Goal: Task Accomplishment & Management: Manage account settings

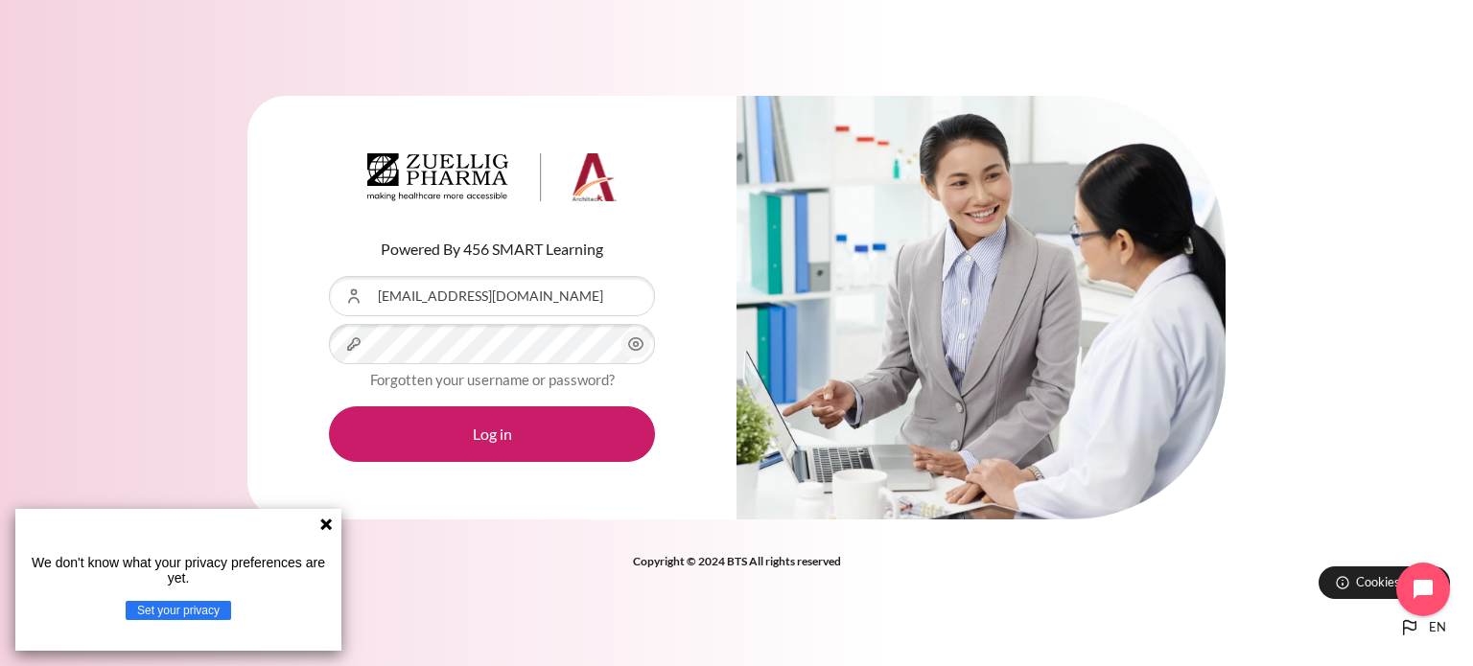
drag, startPoint x: 1421, startPoint y: 1, endPoint x: 1050, endPoint y: 594, distance: 699.9
click at [1050, 594] on div "Powered By 456 SMART Learning Username or Email Address [EMAIL_ADDRESS][DOMAIN_…" at bounding box center [736, 333] width 1473 height 534
click at [324, 523] on icon at bounding box center [326, 525] width 12 height 12
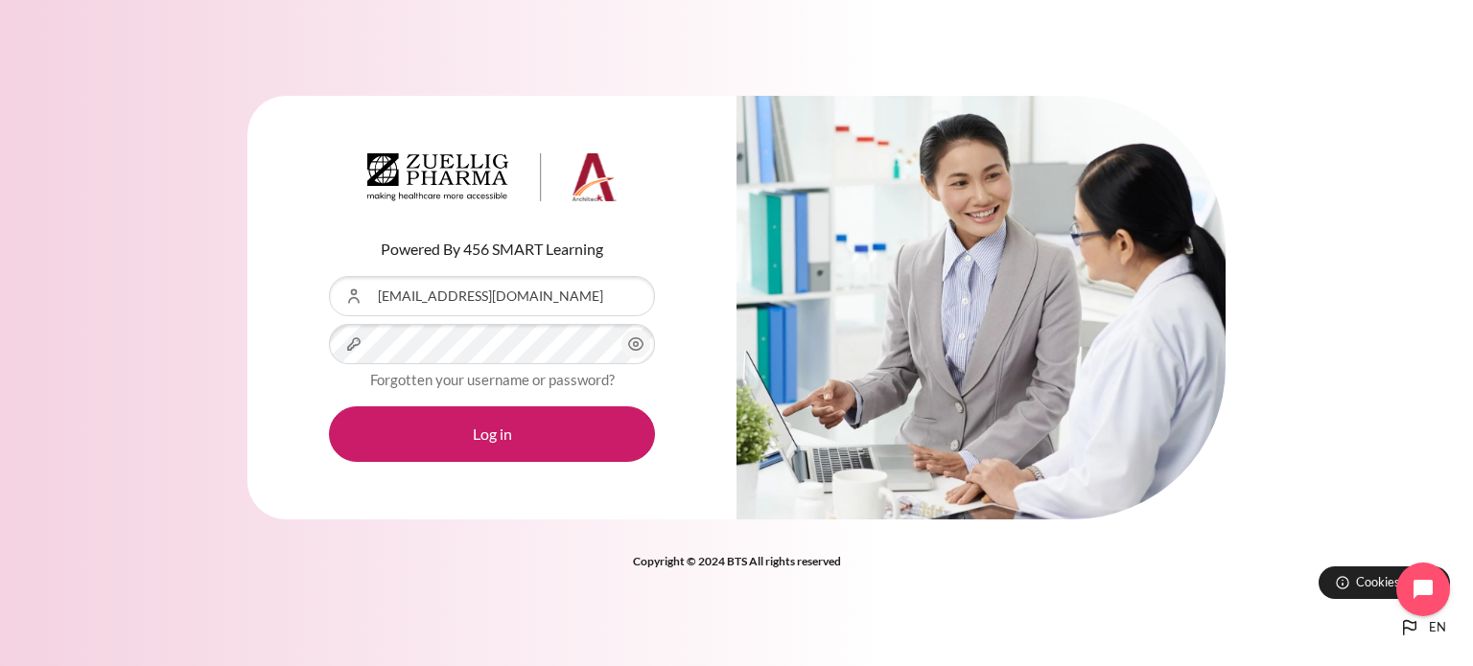
click at [639, 340] on icon "Content" at bounding box center [636, 344] width 14 height 12
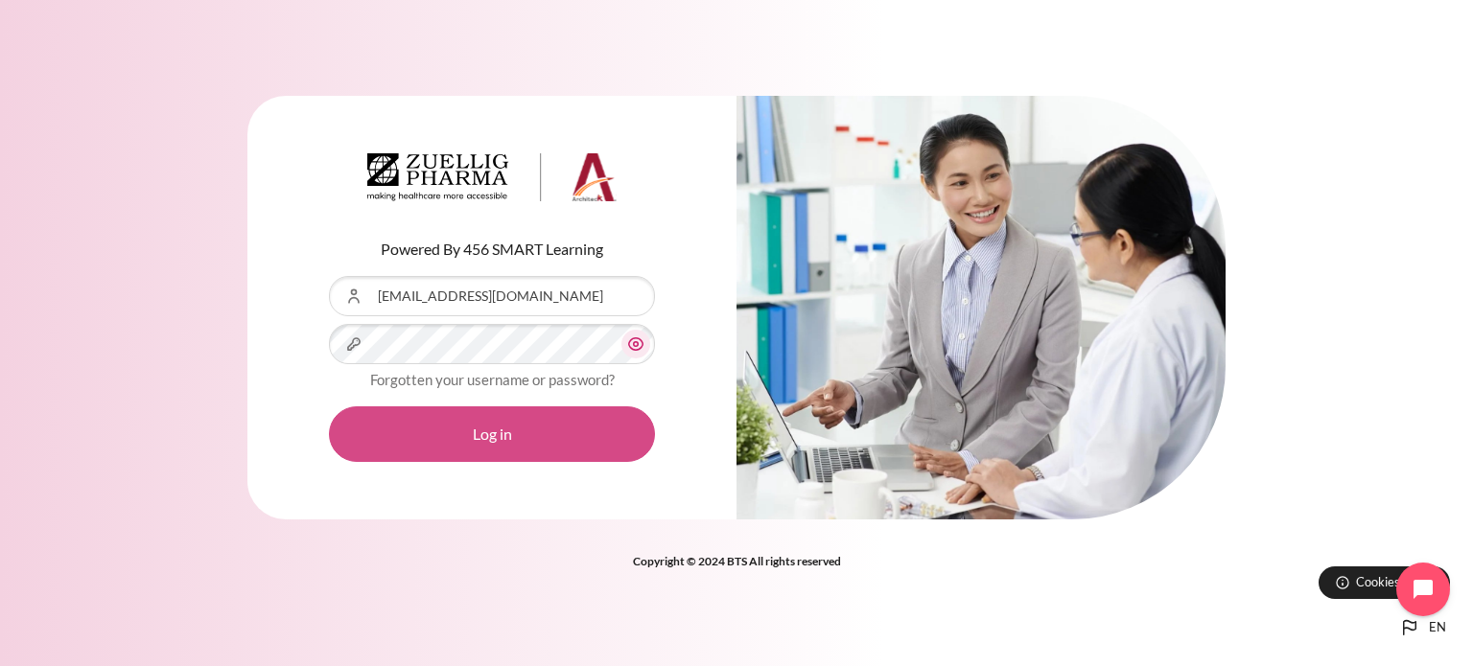
click at [468, 435] on button "Log in" at bounding box center [492, 434] width 326 height 56
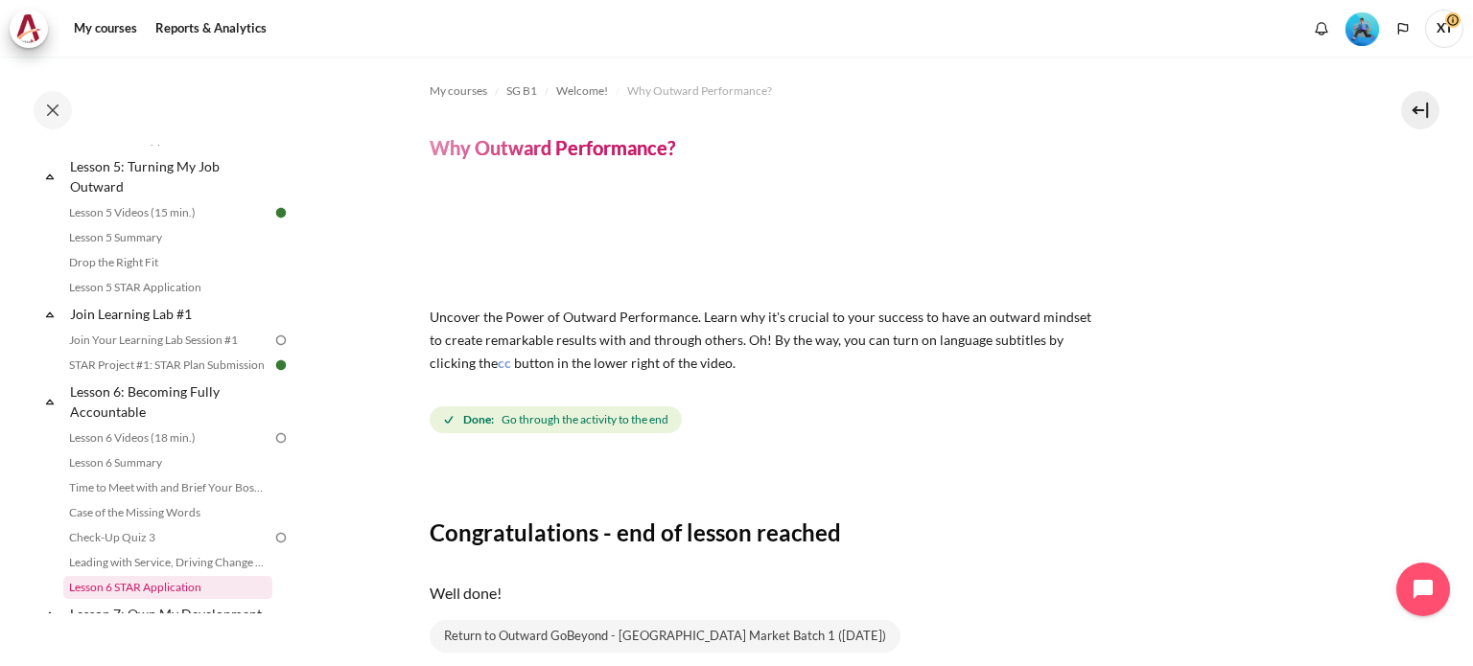
scroll to position [959, 0]
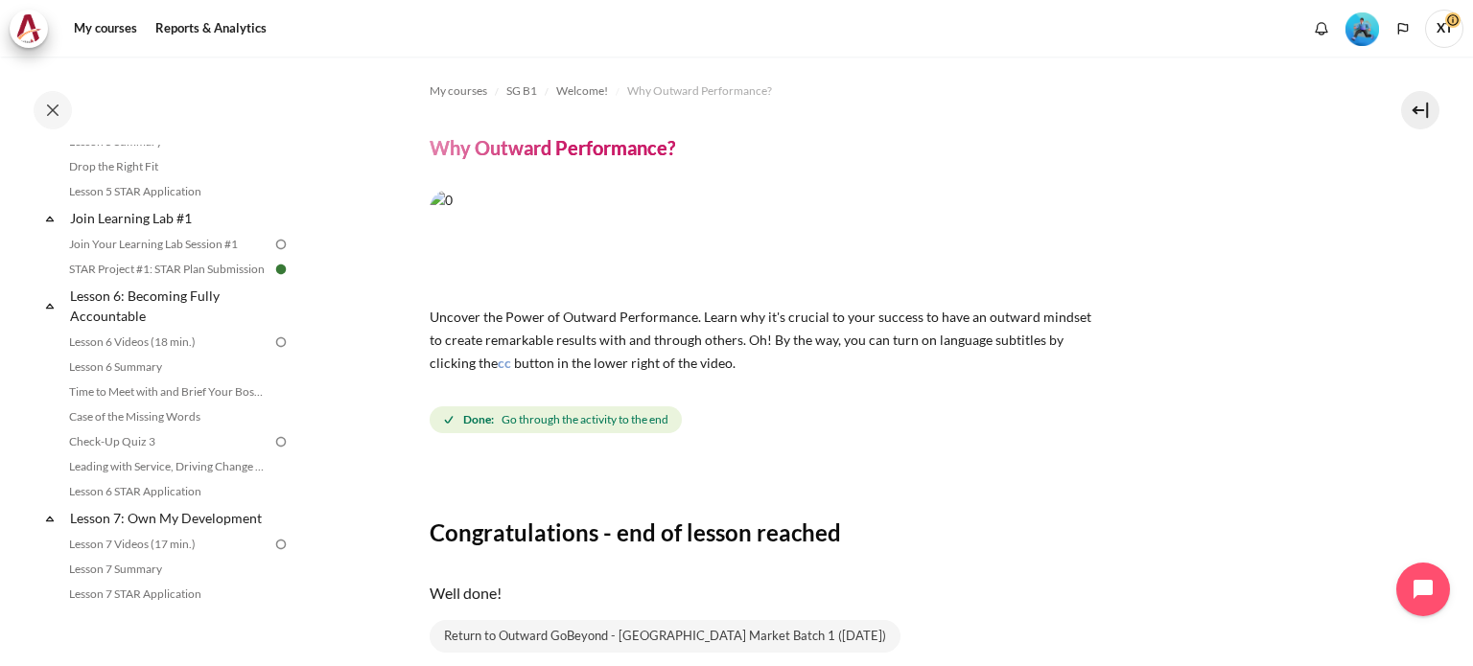
click at [1451, 25] on span "XT" at bounding box center [1444, 27] width 38 height 16
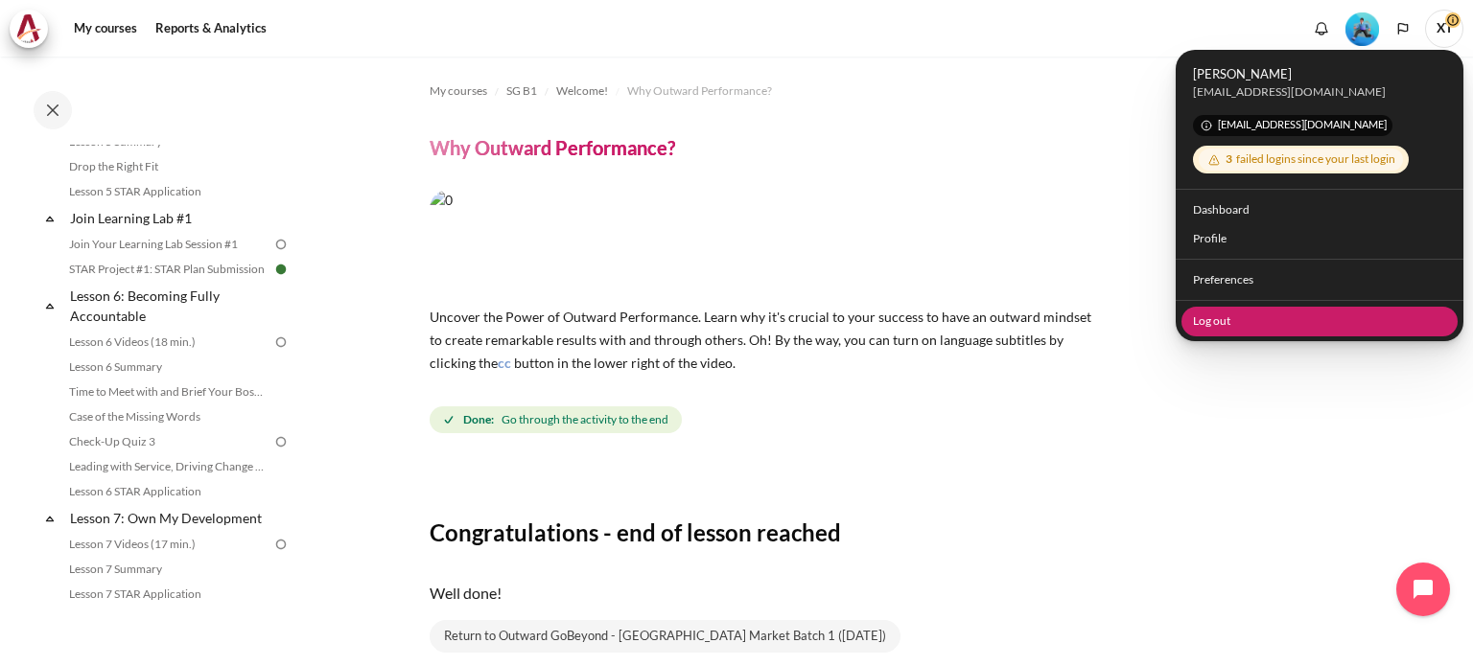
click at [1202, 324] on link "Log out" at bounding box center [1319, 321] width 277 height 30
